Goal: Obtain resource: Download file/media

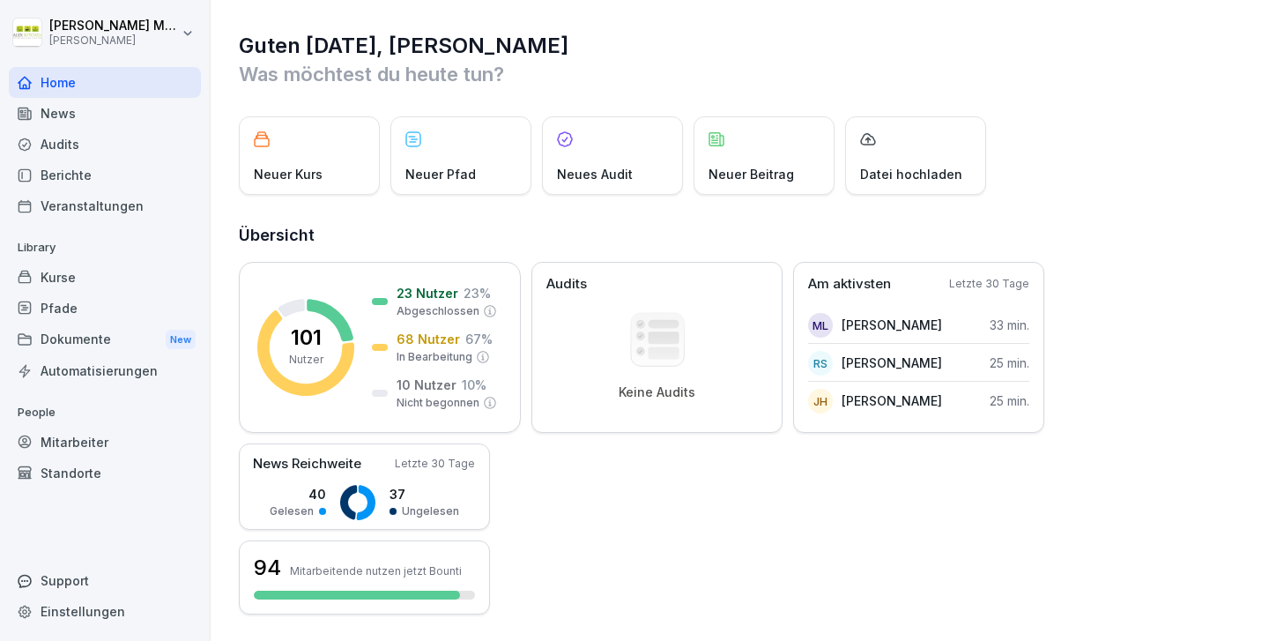
click at [75, 330] on div "Dokumente New" at bounding box center [105, 339] width 192 height 33
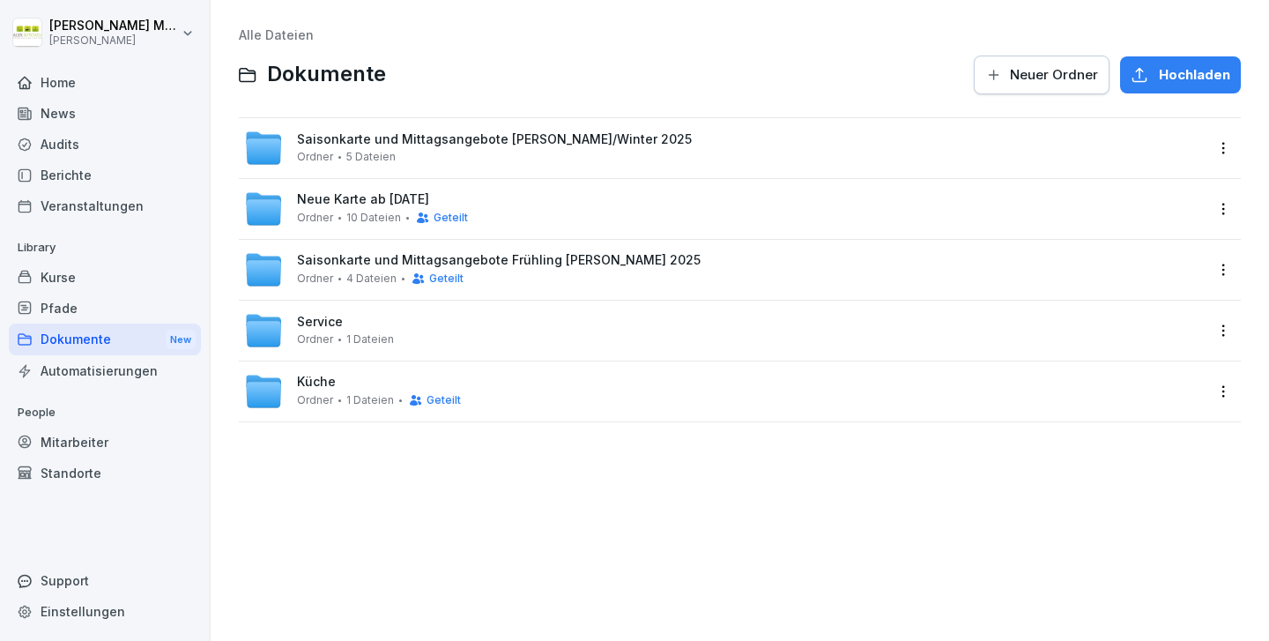
click at [463, 140] on span "Saisonkarte und Mittagsangebote [PERSON_NAME]/Winter 2025" at bounding box center [494, 139] width 395 height 15
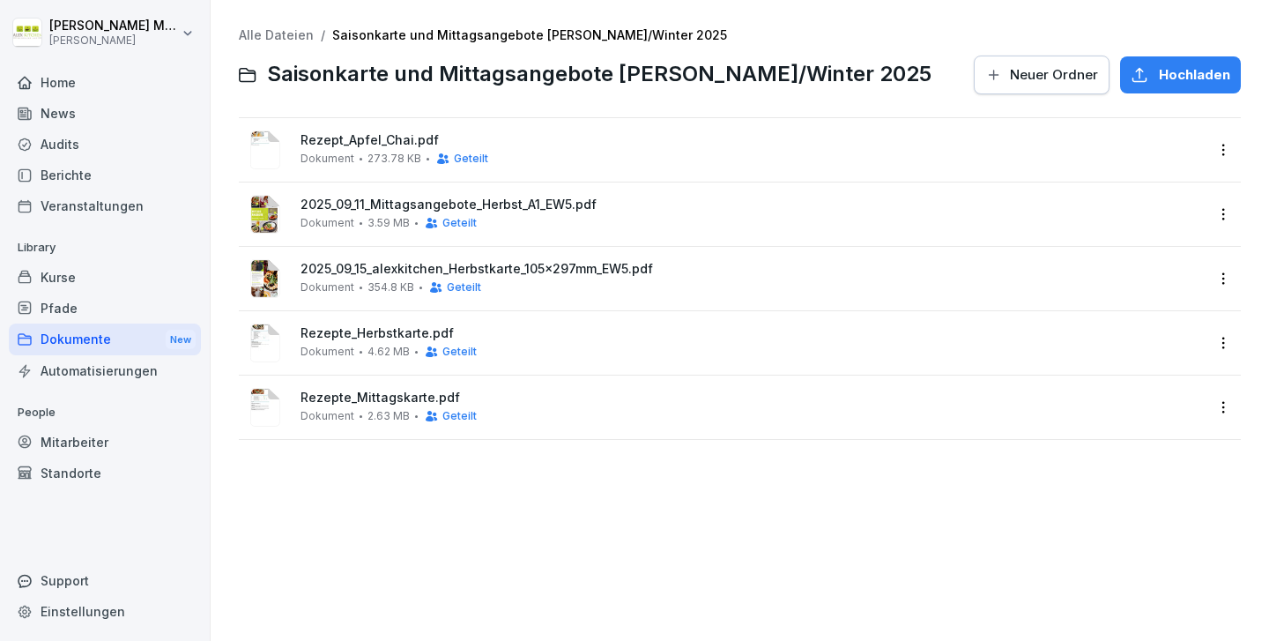
click at [439, 397] on span "Rezepte_Mittagskarte.pdf" at bounding box center [752, 397] width 903 height 15
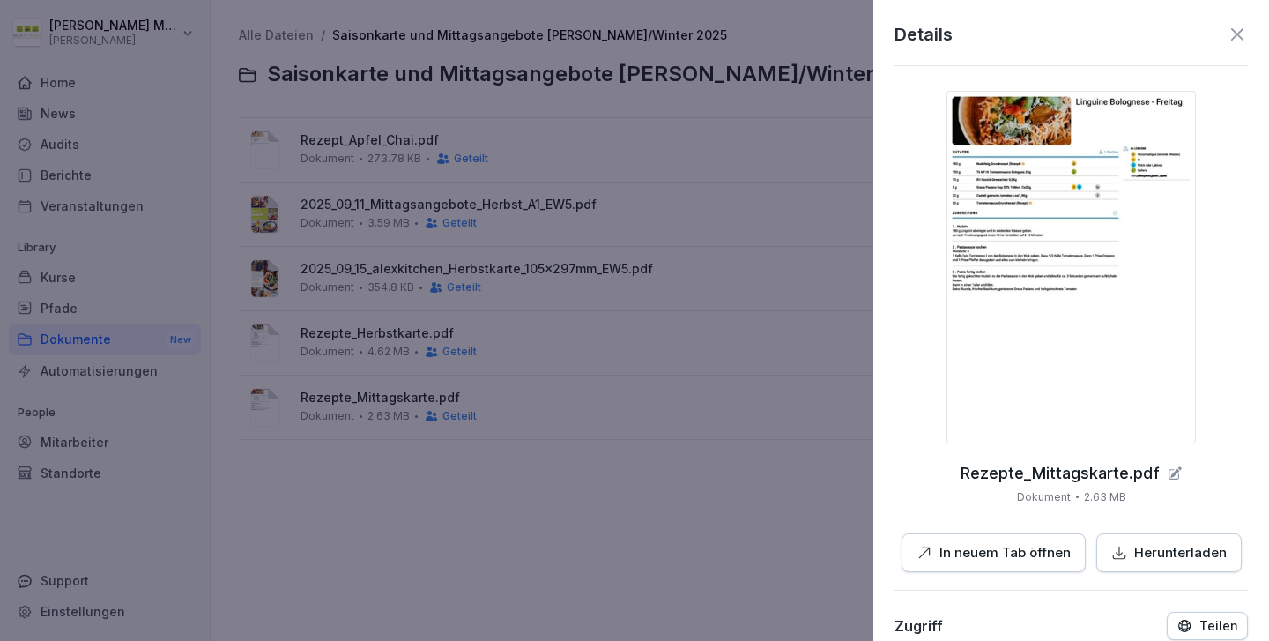
click at [1130, 546] on div "Herunterladen" at bounding box center [1168, 553] width 115 height 20
click at [850, 268] on div at bounding box center [634, 320] width 1269 height 641
